Goal: Check status: Check status

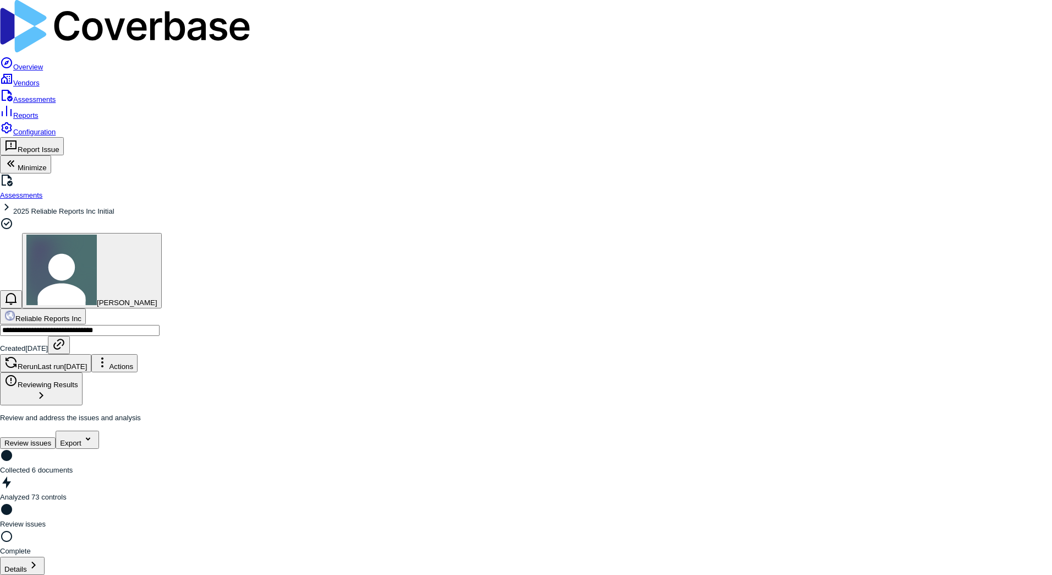
click at [45, 95] on link "Assessments" at bounding box center [28, 99] width 56 height 8
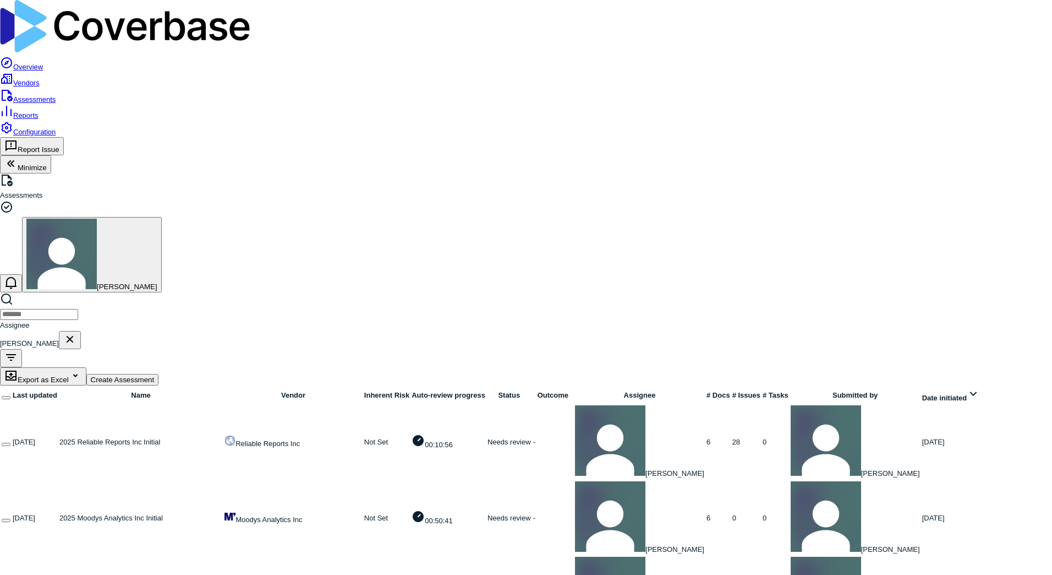
click at [59, 513] on link at bounding box center [59, 517] width 0 height 8
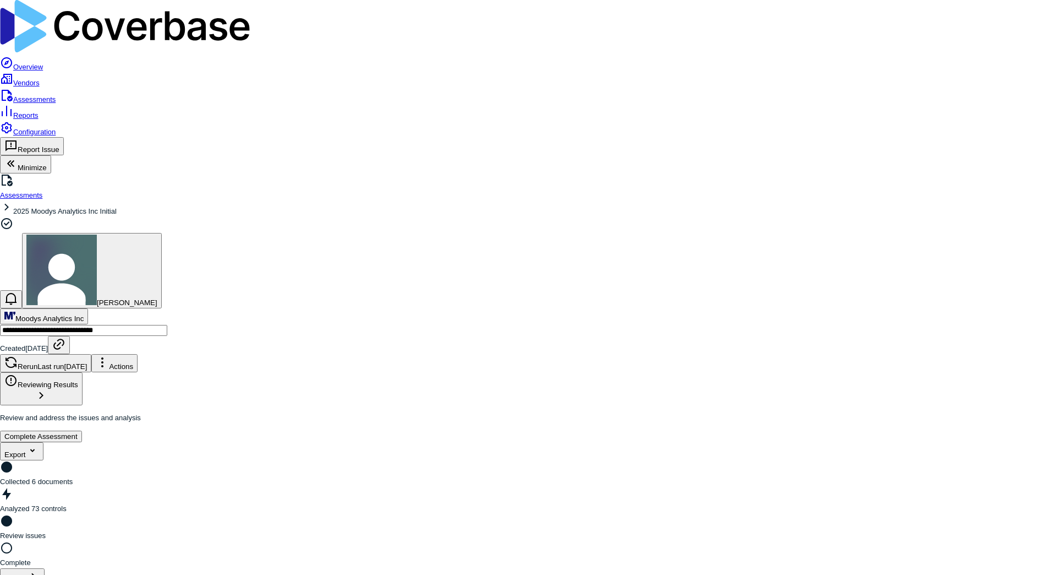
drag, startPoint x: 428, startPoint y: 284, endPoint x: 494, endPoint y: 282, distance: 66.1
